Goal: Transaction & Acquisition: Purchase product/service

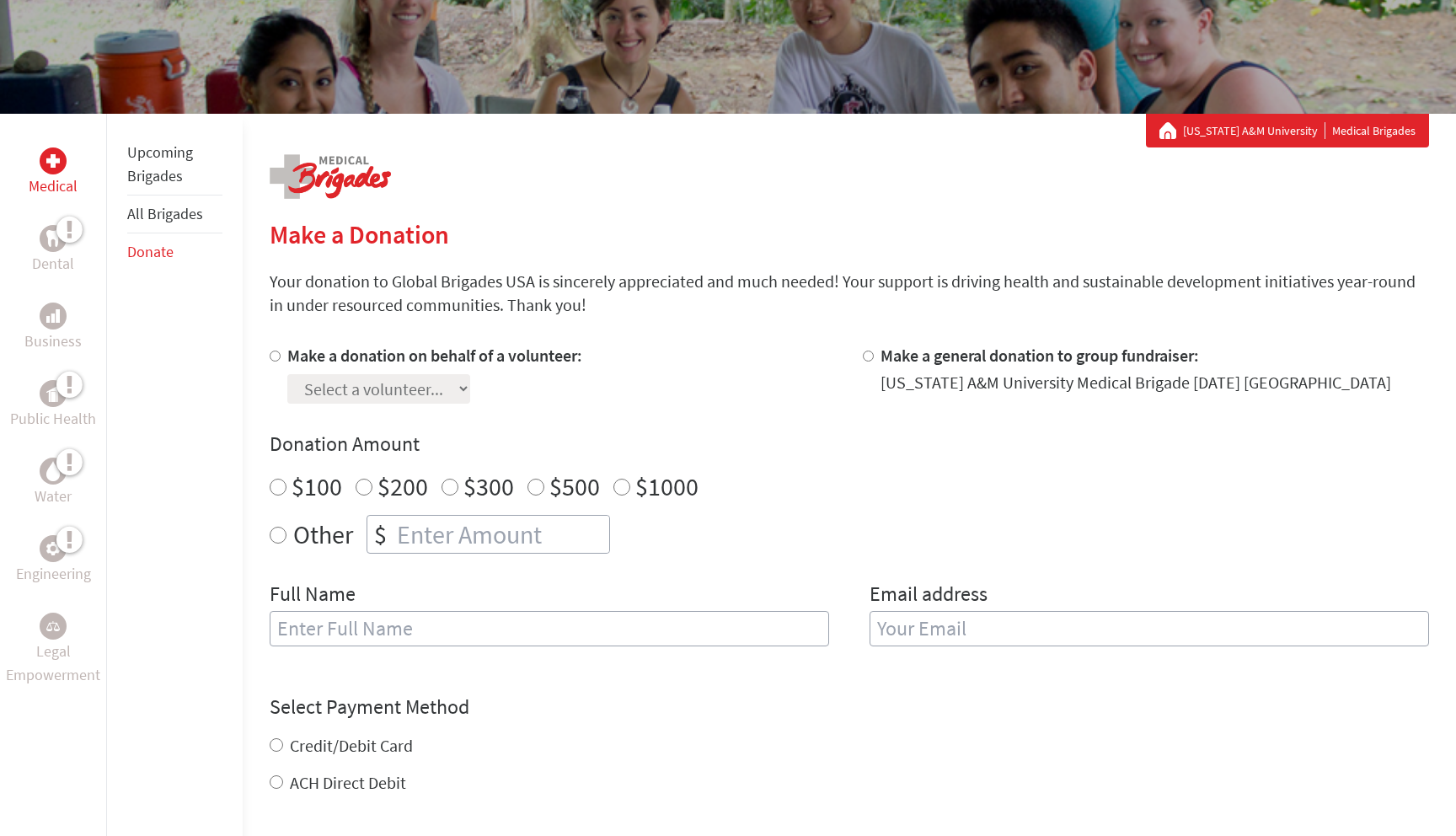
scroll to position [203, 0]
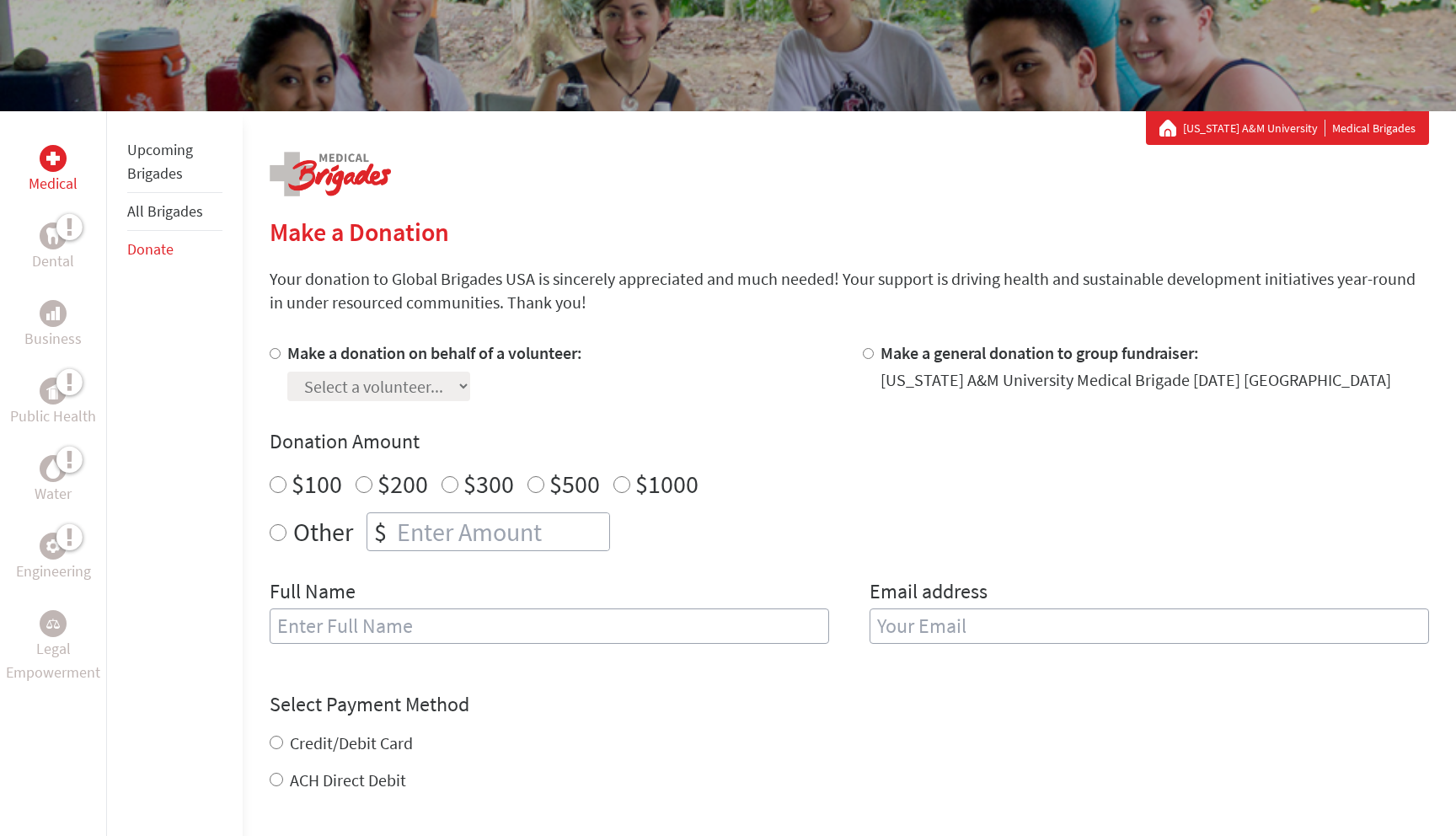
click at [273, 354] on input "Make a donation on behalf of a volunteer:" at bounding box center [275, 354] width 11 height 11
radio input "true"
click at [311, 383] on select "Select a volunteer... [PERSON_NAME] [PERSON_NAME] [PERSON_NAME] Bliss Quant Da’…" at bounding box center [378, 386] width 183 height 30
select select "C81850CC-2D0C-11EF-912D-42010A8A007A"
click at [287, 372] on select "Select a volunteer... [PERSON_NAME] [PERSON_NAME] [PERSON_NAME] Bliss Quant Da’…" at bounding box center [378, 386] width 183 height 30
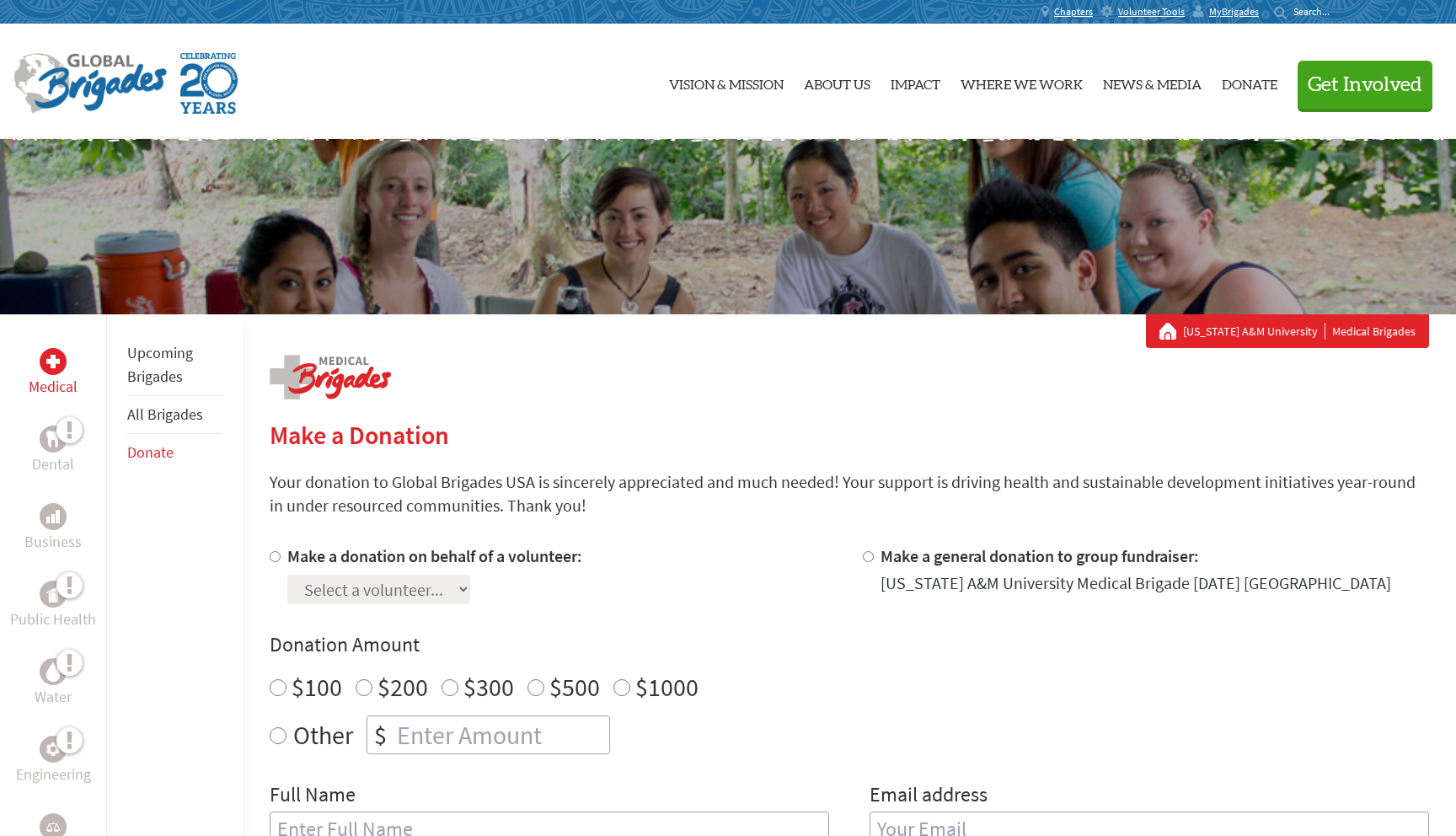
click at [279, 558] on div at bounding box center [279, 574] width 18 height 60
click at [277, 557] on input "Make a donation on behalf of a volunteer:" at bounding box center [275, 557] width 11 height 11
radio input "true"
click at [307, 577] on select "Select a volunteer... [PERSON_NAME] [PERSON_NAME] [PERSON_NAME] Bliss Quant Da’…" at bounding box center [378, 590] width 183 height 30
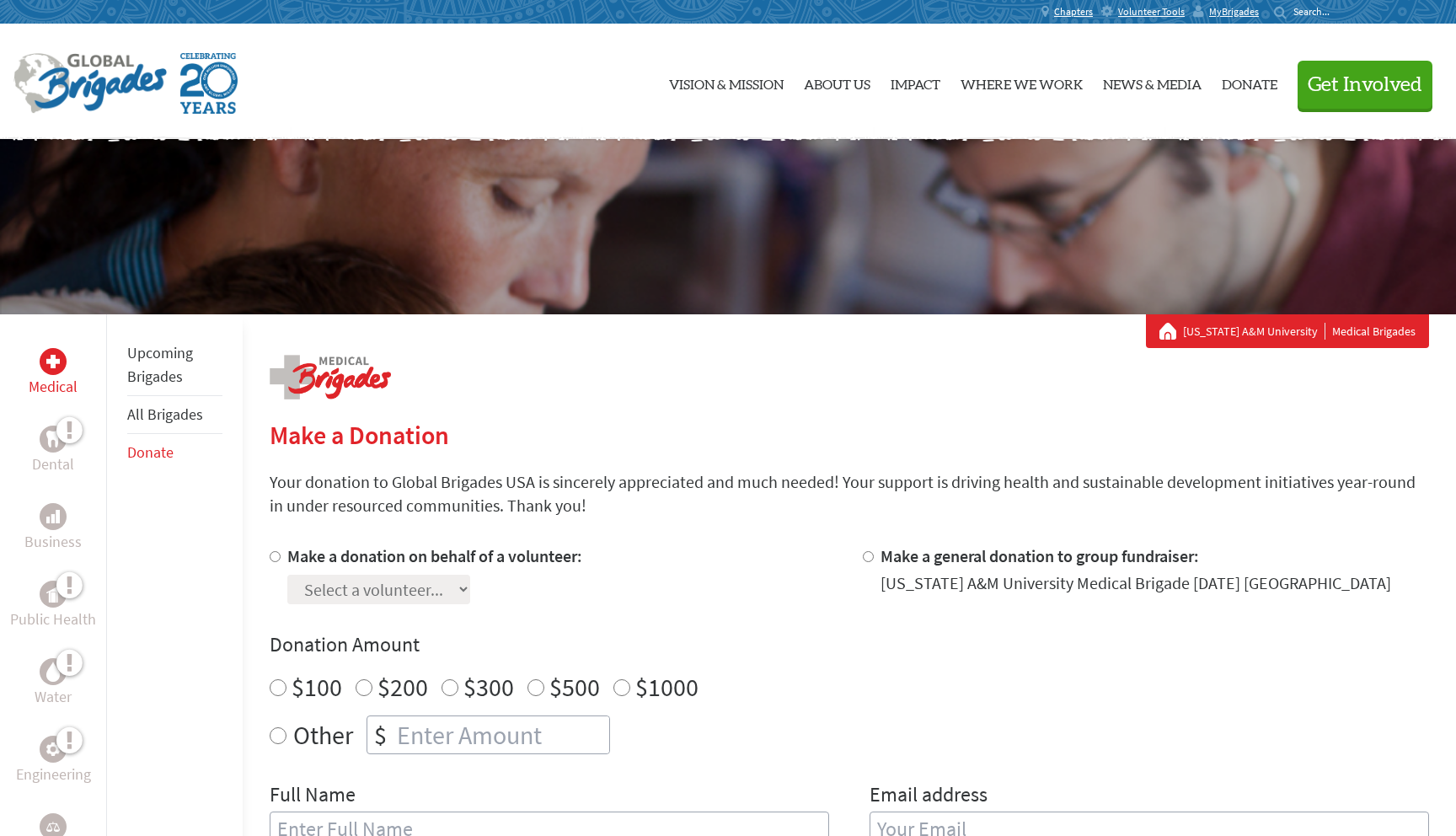
click at [463, 537] on section "Make a Donation Your donation to Global Brigades USA is sincerely appreciated a…" at bounding box center [849, 847] width 1160 height 854
click at [277, 552] on input "Make a donation on behalf of a volunteer:" at bounding box center [275, 557] width 11 height 11
radio input "true"
click at [308, 583] on select "Select a volunteer... [PERSON_NAME] [PERSON_NAME] [PERSON_NAME] Bliss Quant Da’…" at bounding box center [378, 590] width 183 height 30
select select "C81850CC-2D0C-11EF-912D-42010A8A007A"
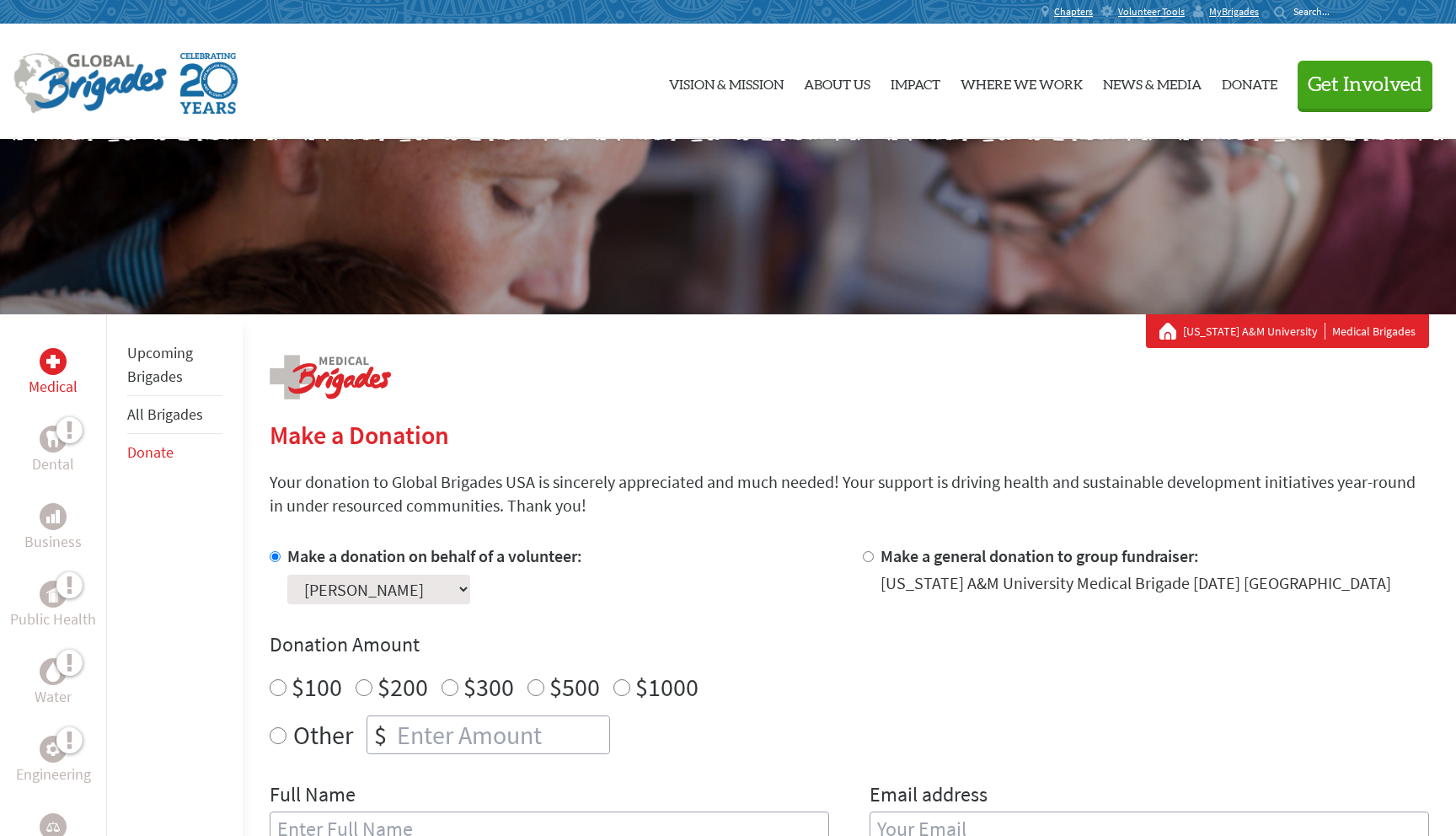
click at [287, 575] on select "Select a volunteer... [PERSON_NAME] [PERSON_NAME] [PERSON_NAME] Bliss Quant Da’…" at bounding box center [378, 590] width 183 height 30
